Goal: Information Seeking & Learning: Learn about a topic

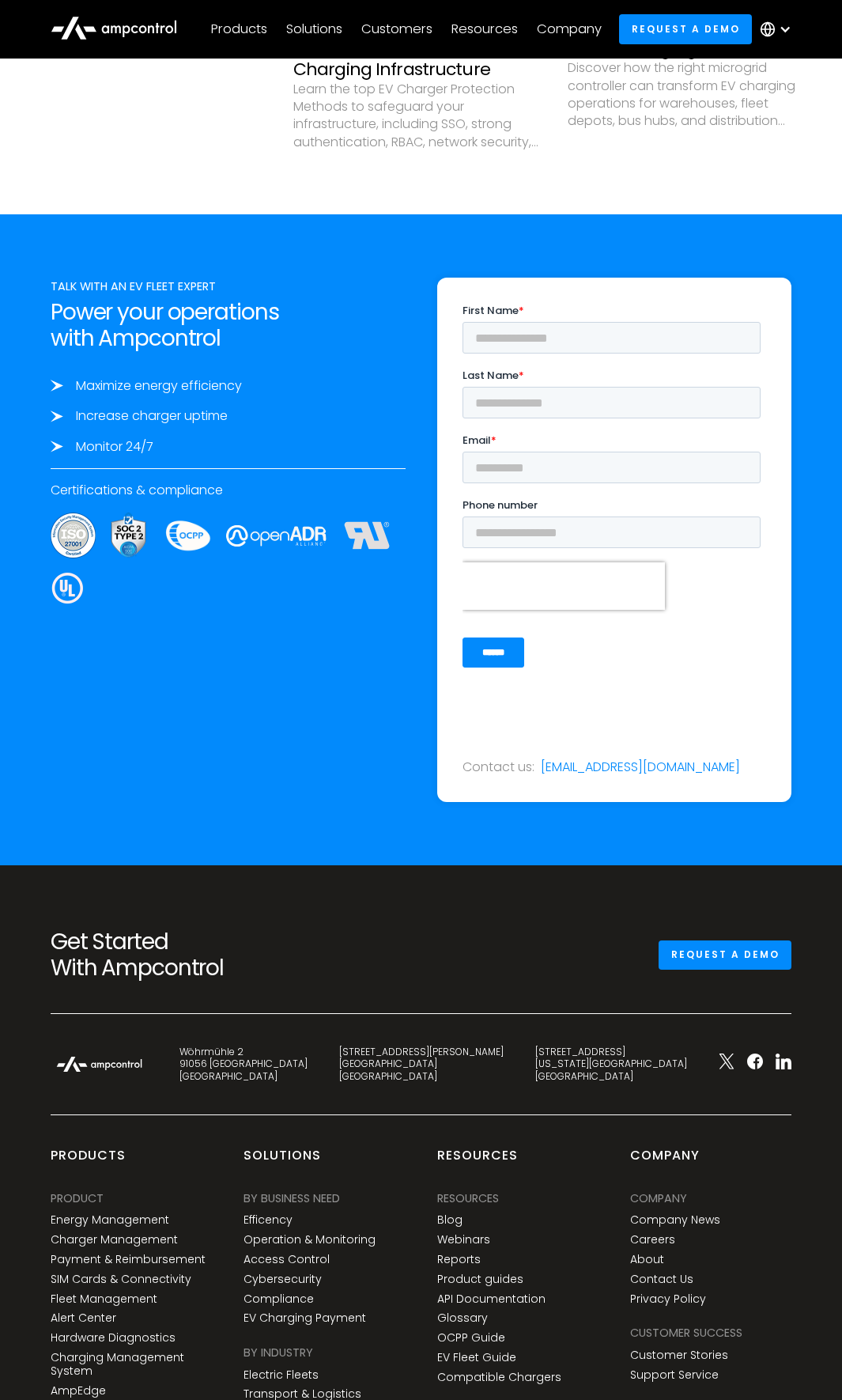
scroll to position [5971, 0]
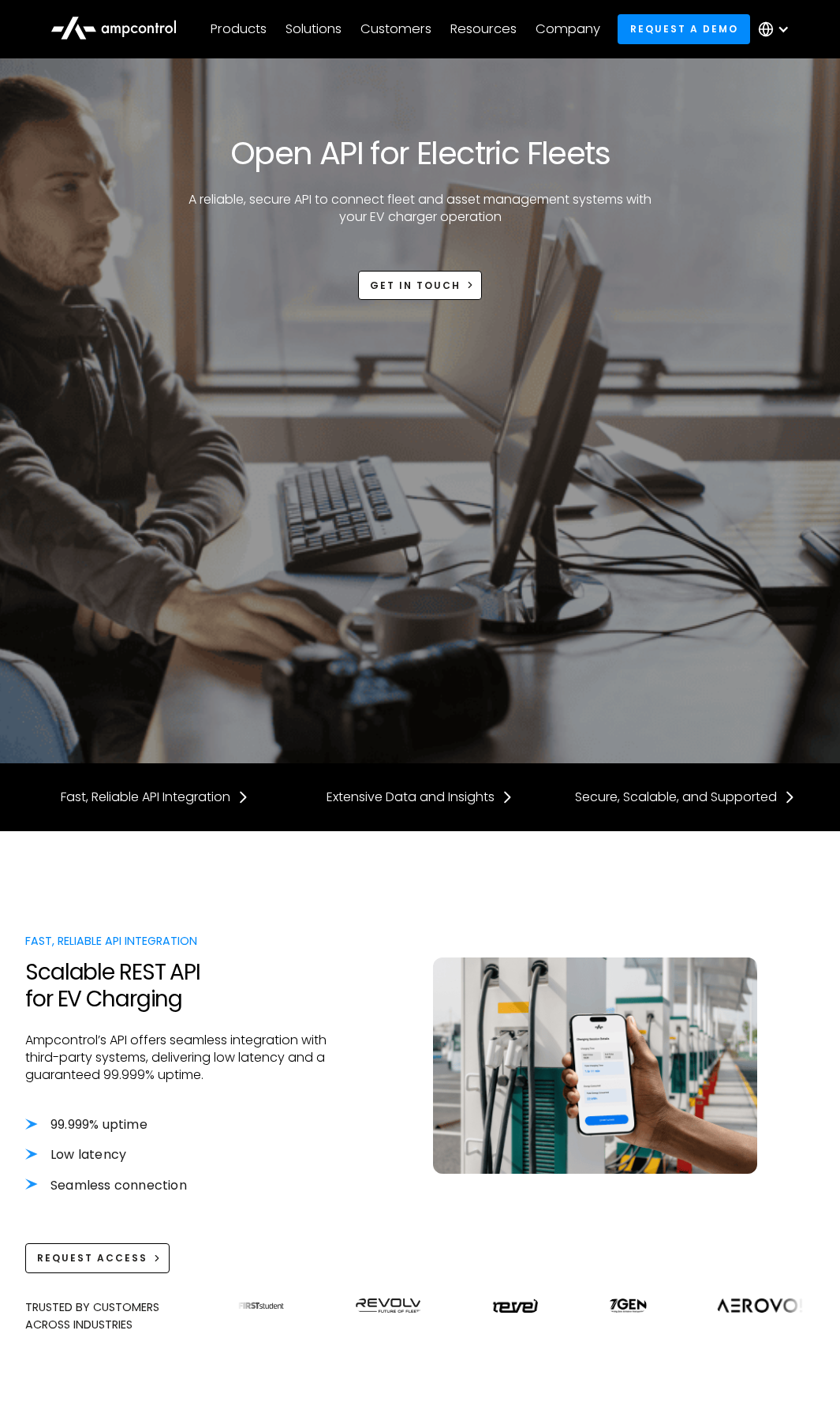
click at [773, 26] on icon at bounding box center [766, 29] width 16 height 16
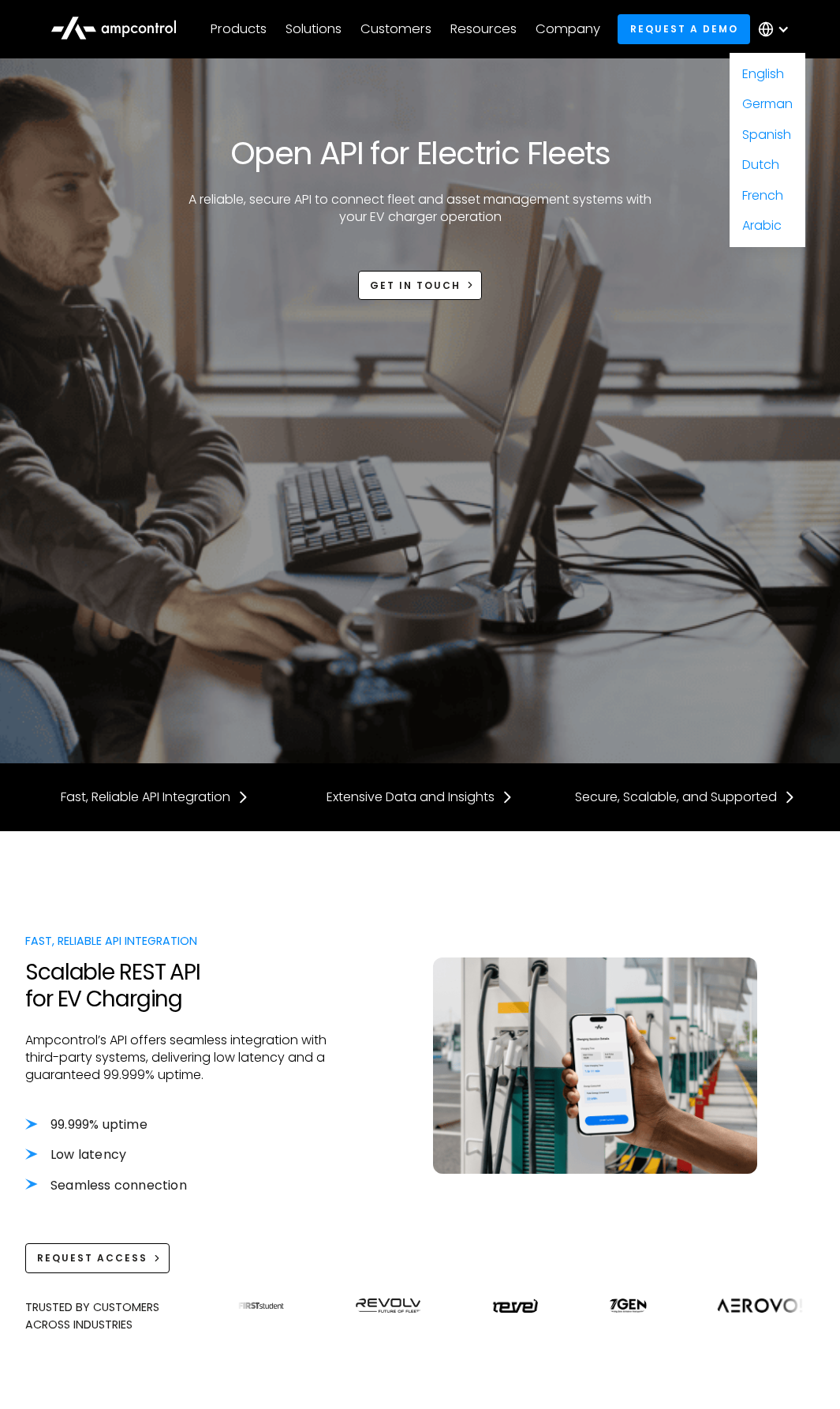
click at [773, 26] on icon at bounding box center [766, 29] width 16 height 16
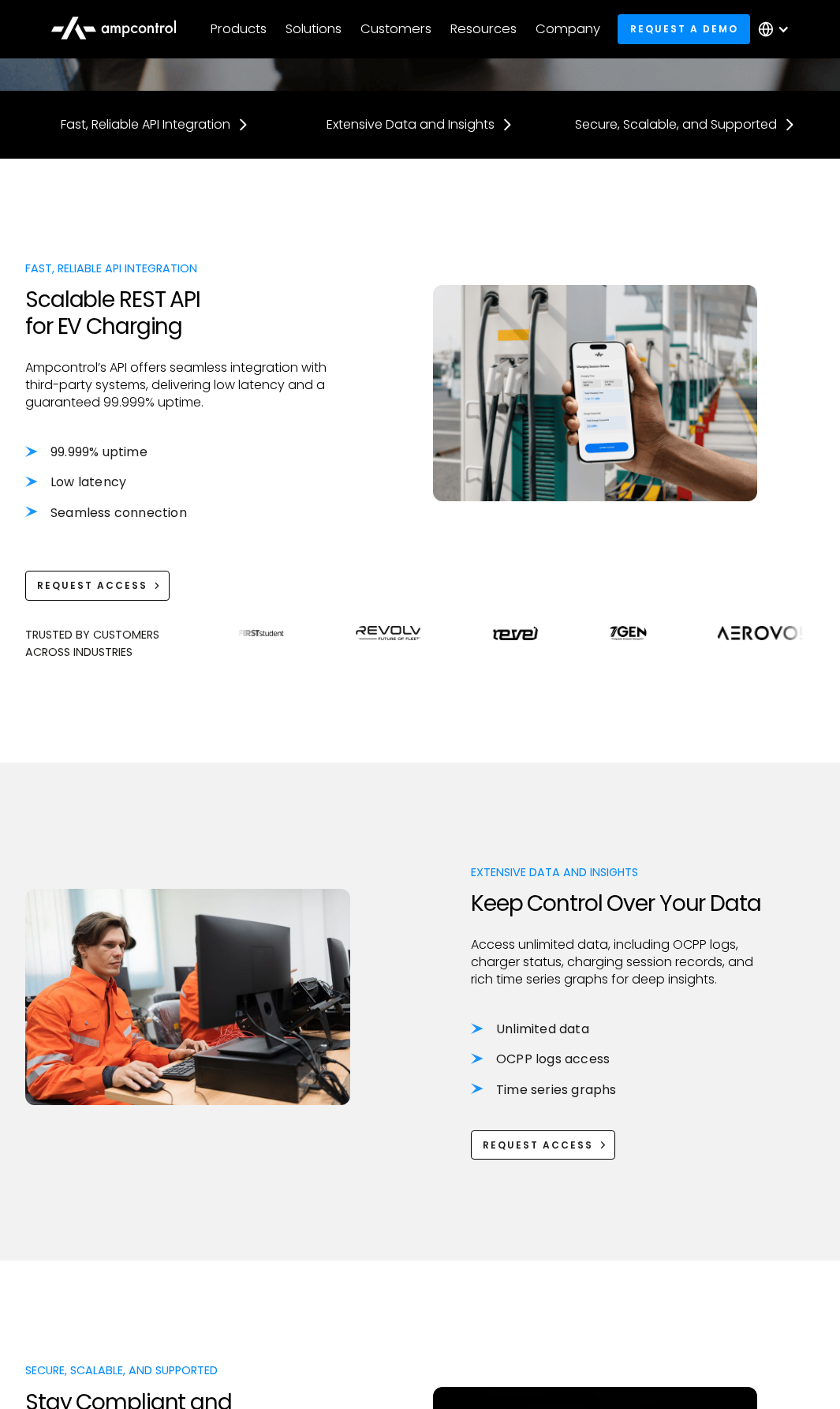
scroll to position [3946, 0]
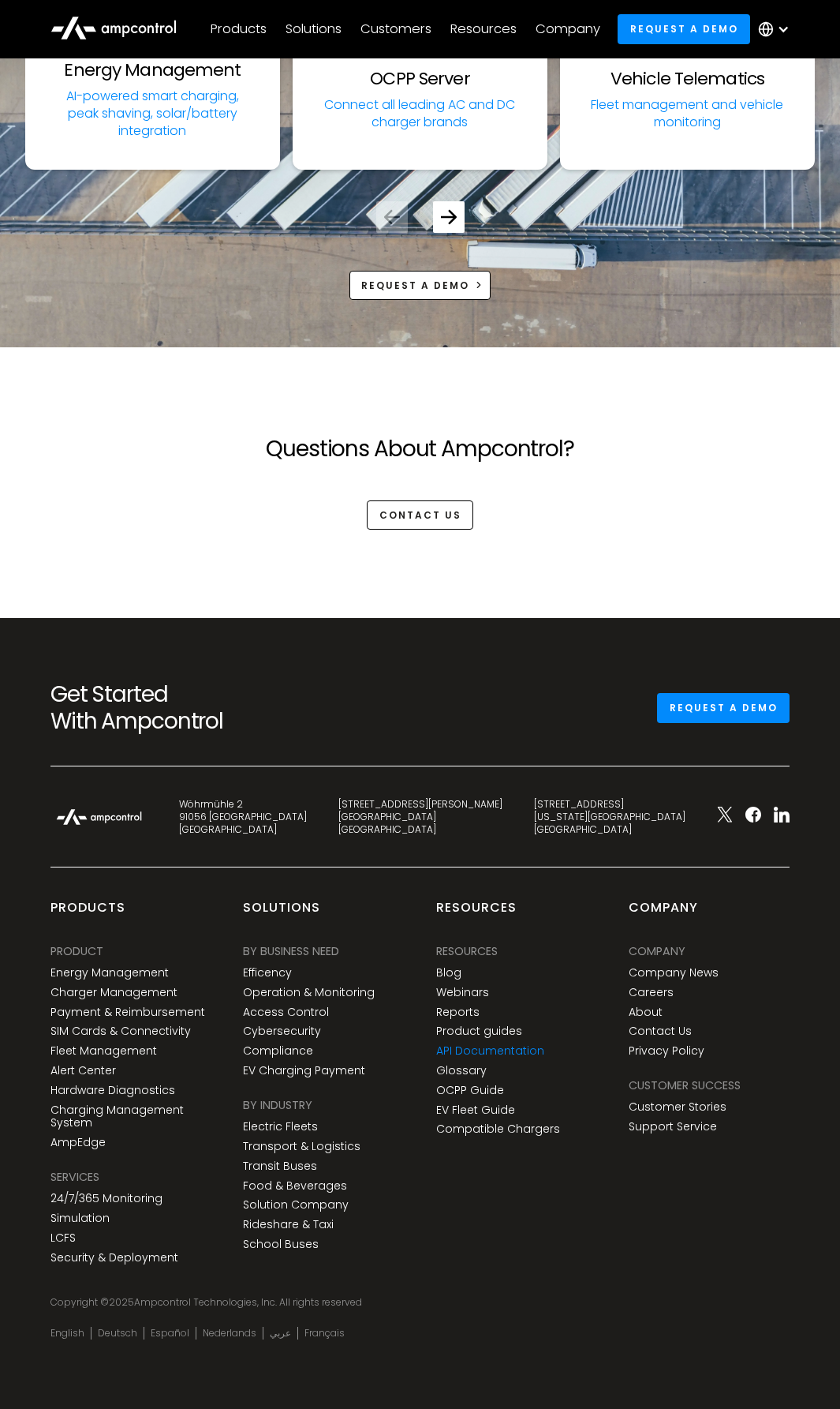
click at [487, 1048] on link "API Documentation" at bounding box center [490, 1051] width 109 height 13
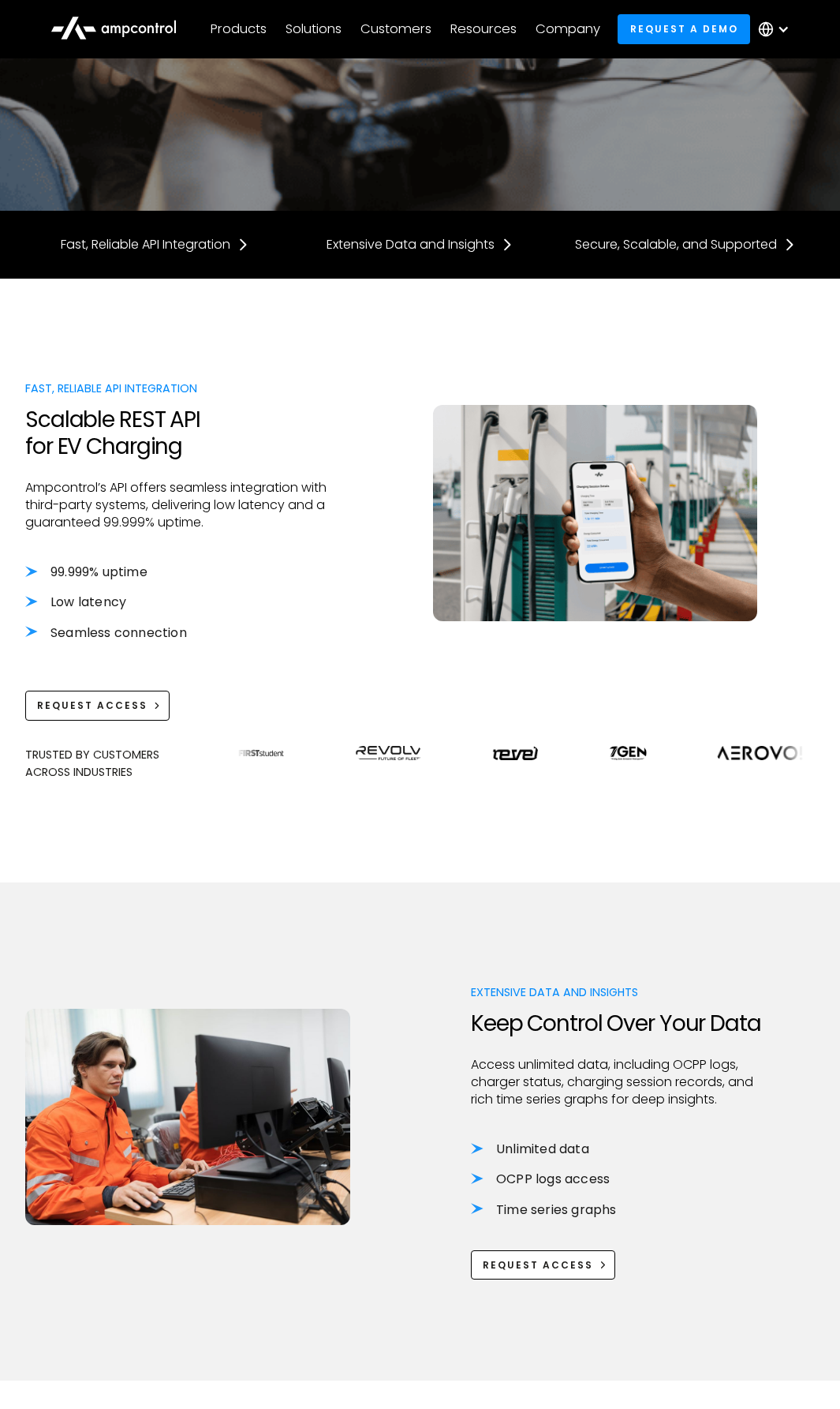
scroll to position [473, 0]
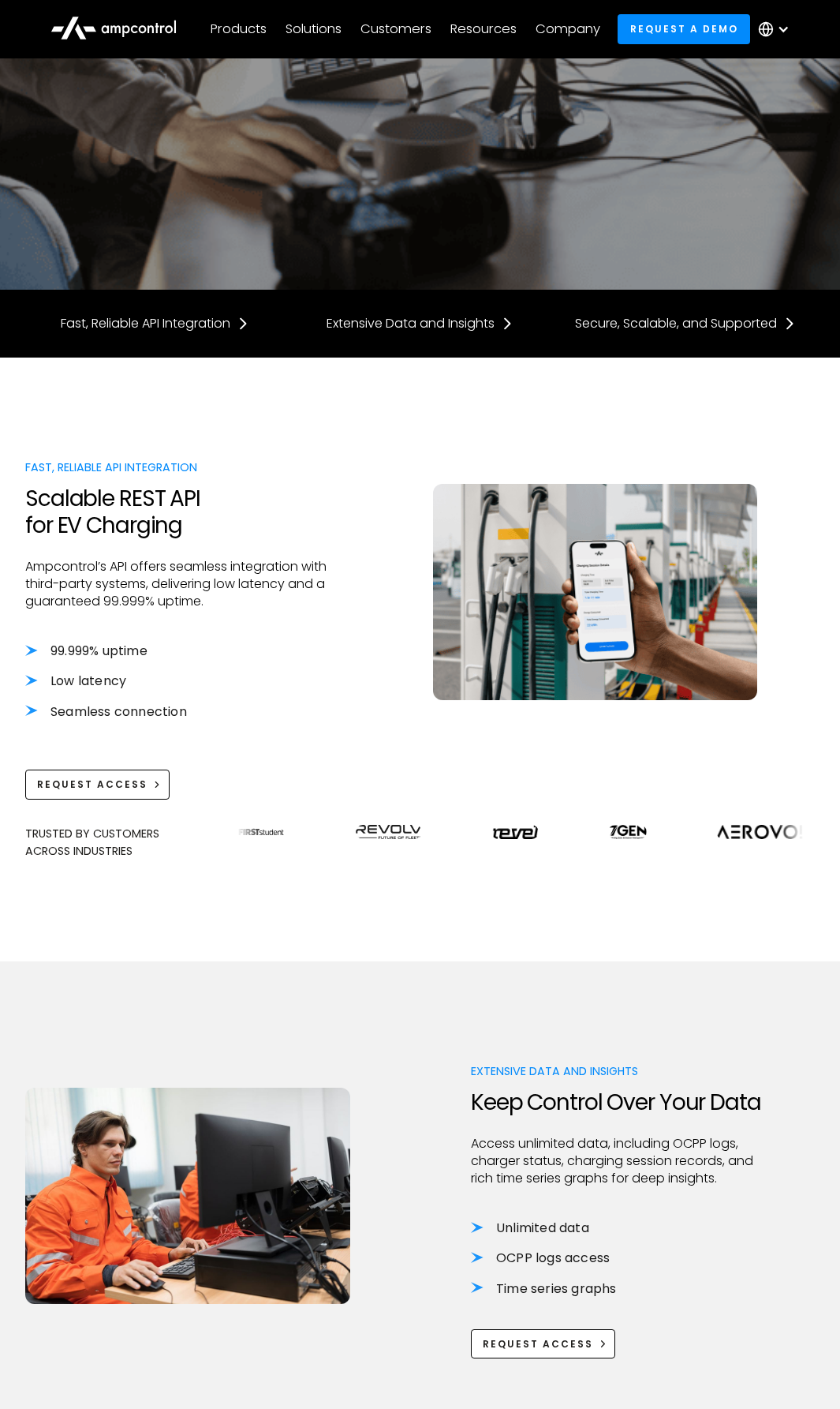
click at [157, 624] on div at bounding box center [178, 626] width 306 height 31
click at [90, 458] on div "Fast, Reliable API Integration" at bounding box center [178, 467] width 306 height 17
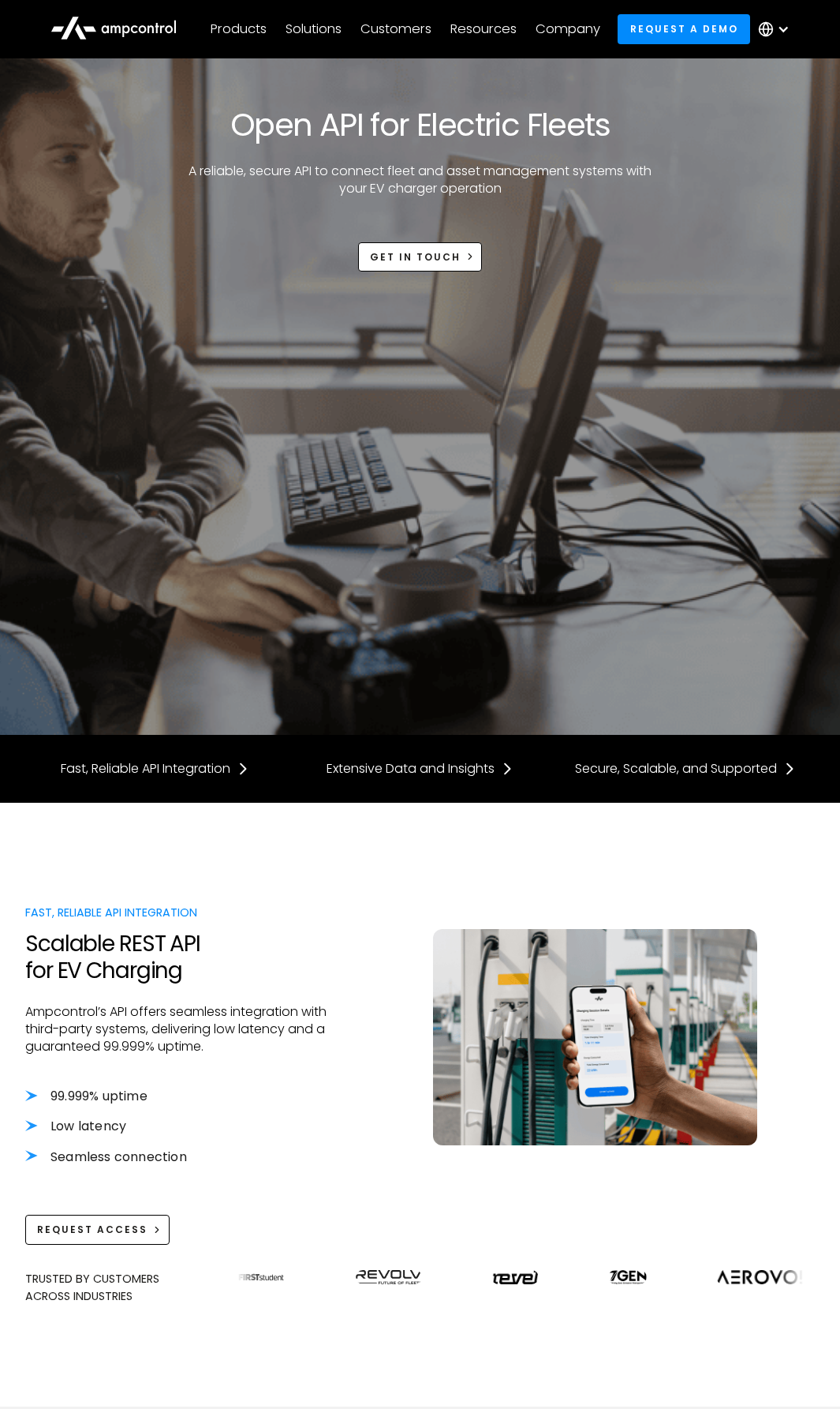
scroll to position [0, 0]
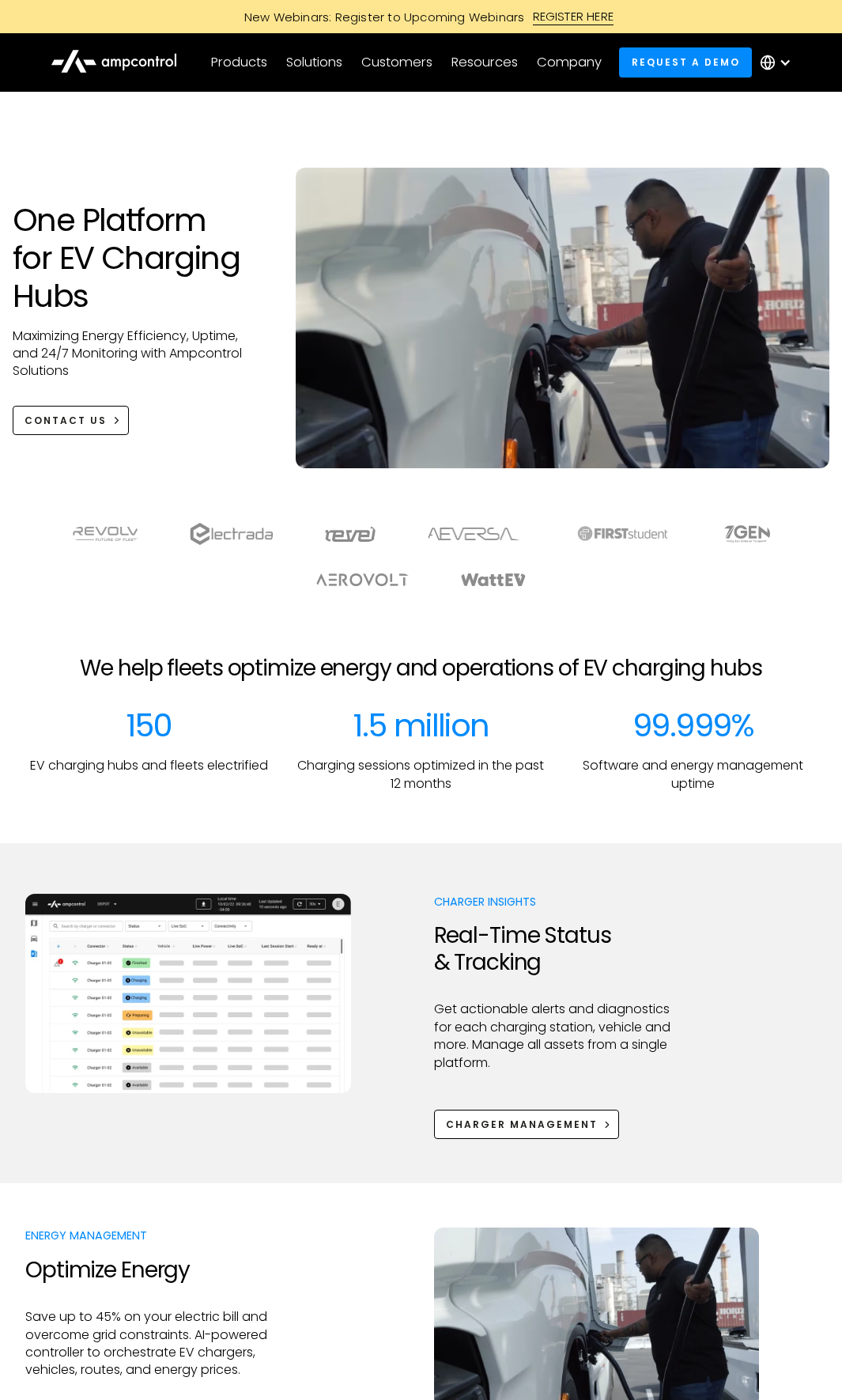
click at [788, 64] on div at bounding box center [785, 62] width 12 height 12
click at [127, 67] on icon at bounding box center [114, 60] width 127 height 38
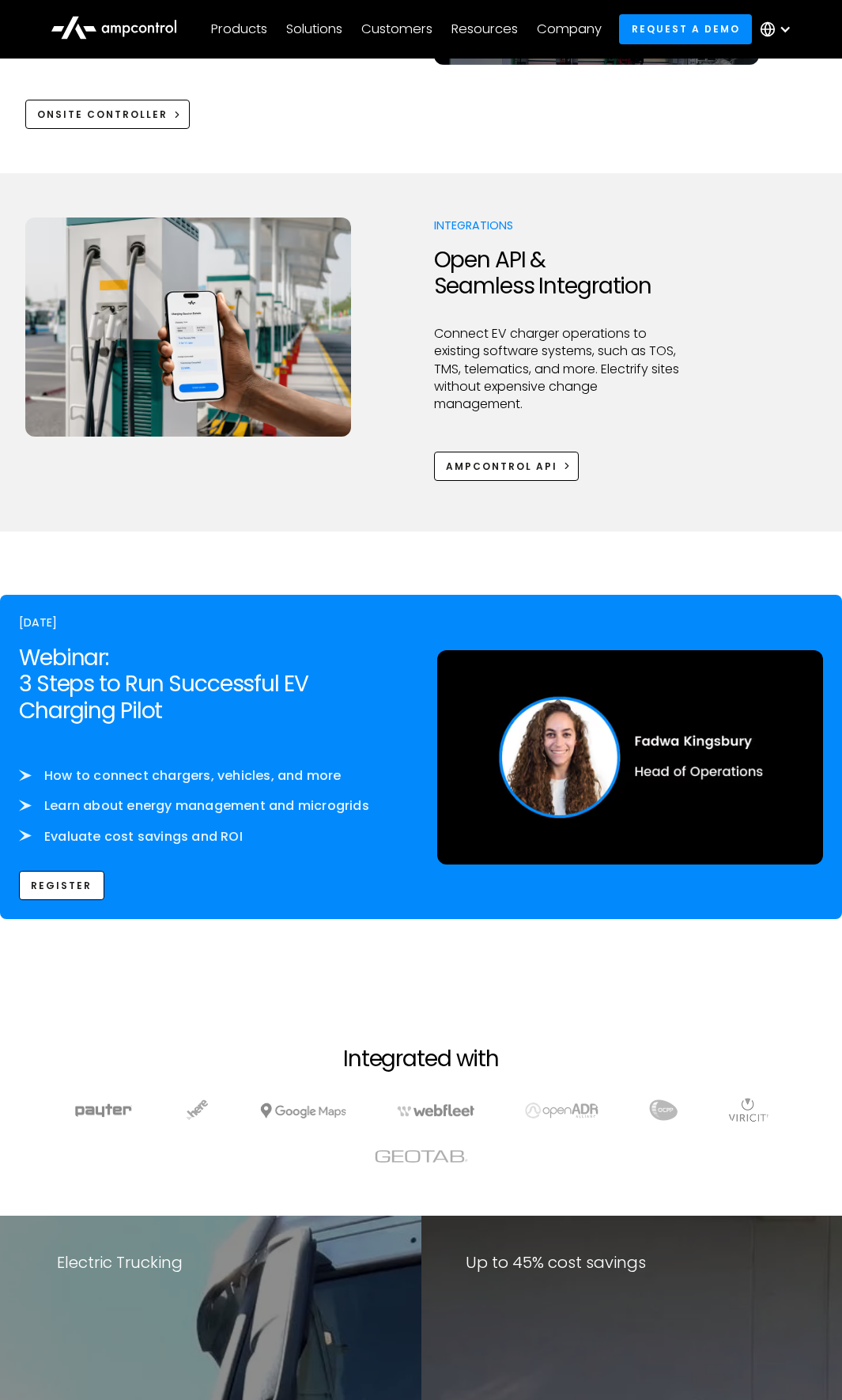
scroll to position [2295, 0]
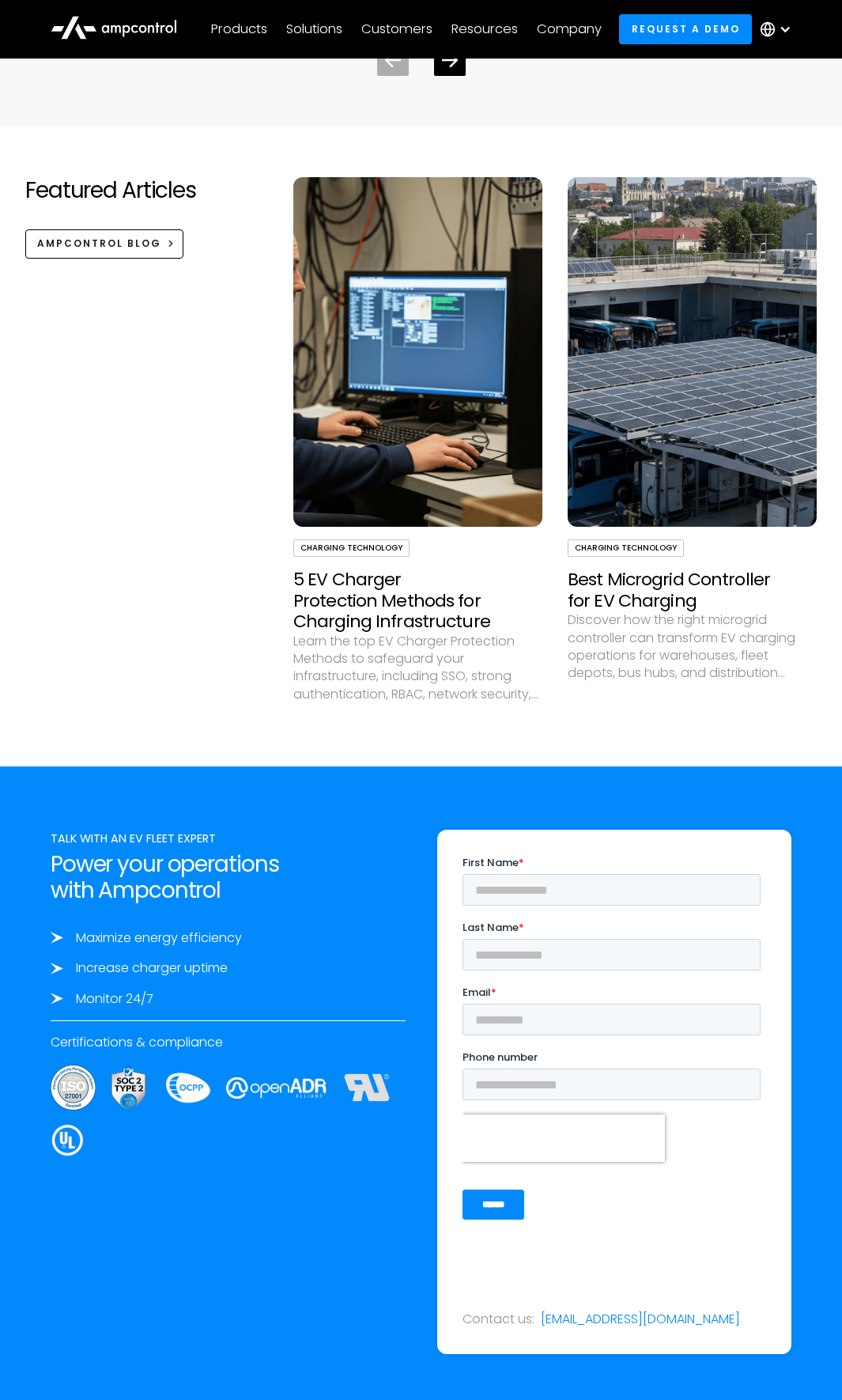
scroll to position [5059, 0]
